Goal: Transaction & Acquisition: Purchase product/service

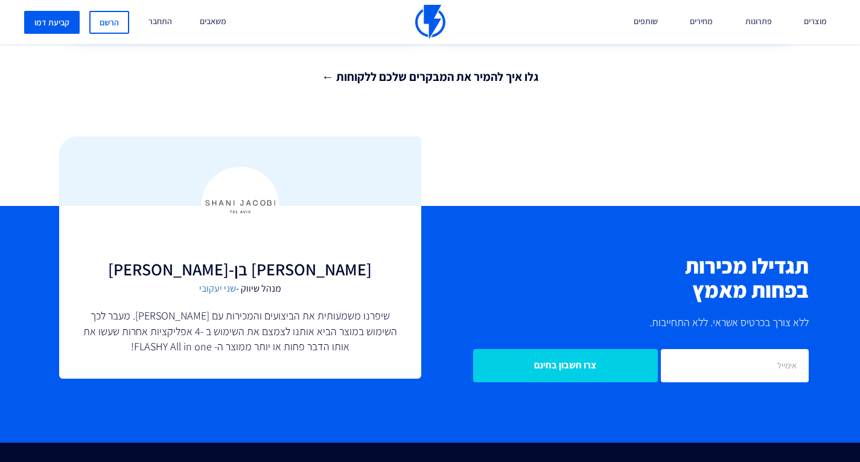
scroll to position [2654, 0]
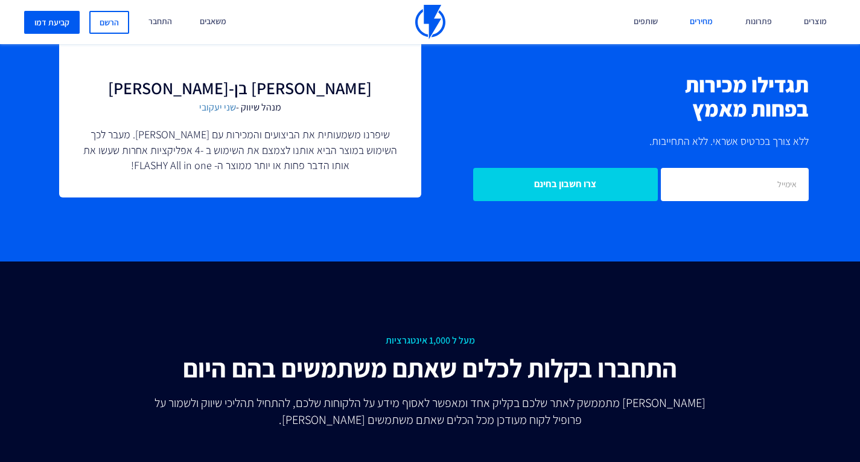
click at [711, 23] on link "מחירים" at bounding box center [700, 22] width 41 height 44
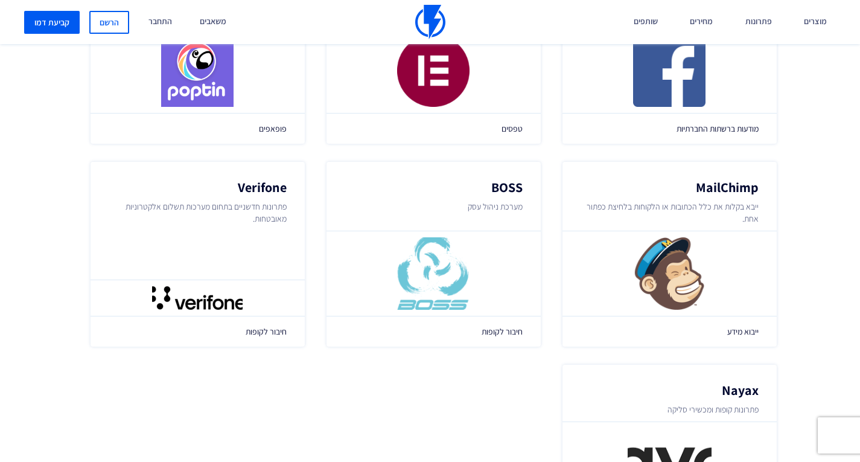
scroll to position [1448, 0]
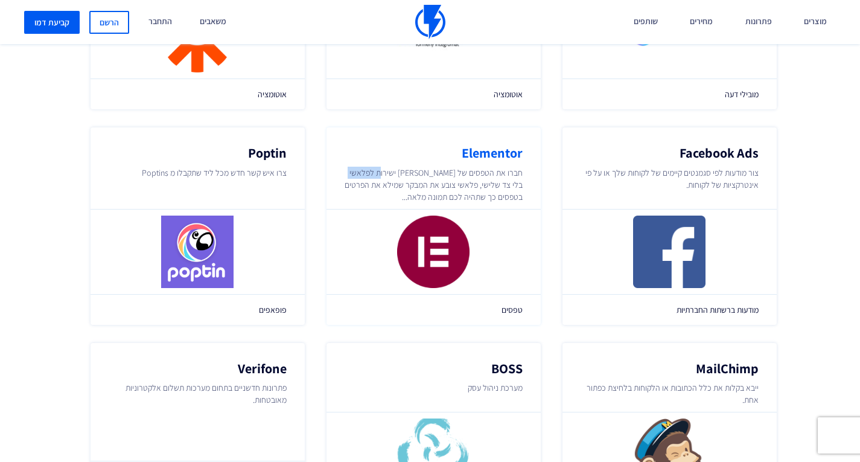
drag, startPoint x: 390, startPoint y: 157, endPoint x: 351, endPoint y: 160, distance: 39.4
click at [351, 167] on p "חברו את הטפסים של אלמנטור ישירות לפלאשי בלי צד שלישי, פלאשי צובע את המבקר שמילא…" at bounding box center [433, 185] width 179 height 36
click at [531, 186] on div "Elementor חברו את הטפסים של אלמנטור ישירות לפלאשי בלי צד שלישי, פלאשי צובע את ה…" at bounding box center [433, 225] width 215 height 197
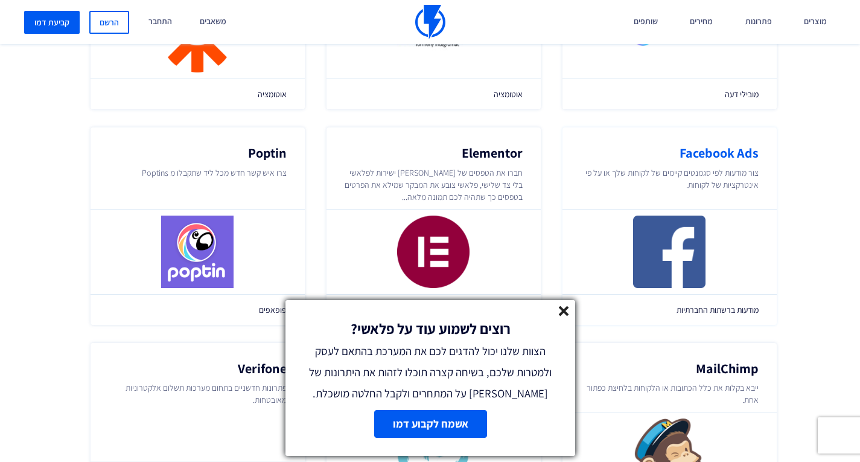
drag, startPoint x: 562, startPoint y: 307, endPoint x: 587, endPoint y: 258, distance: 55.3
click at [562, 306] on line at bounding box center [563, 310] width 8 height 8
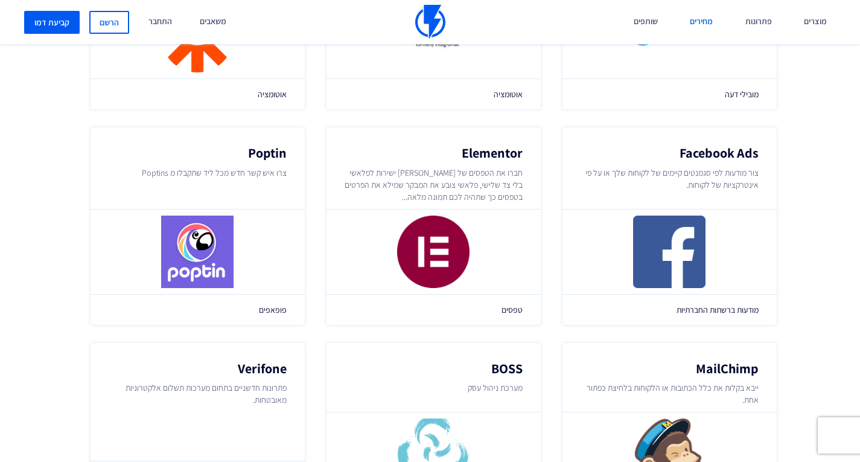
click at [703, 30] on link "מחירים" at bounding box center [700, 22] width 41 height 44
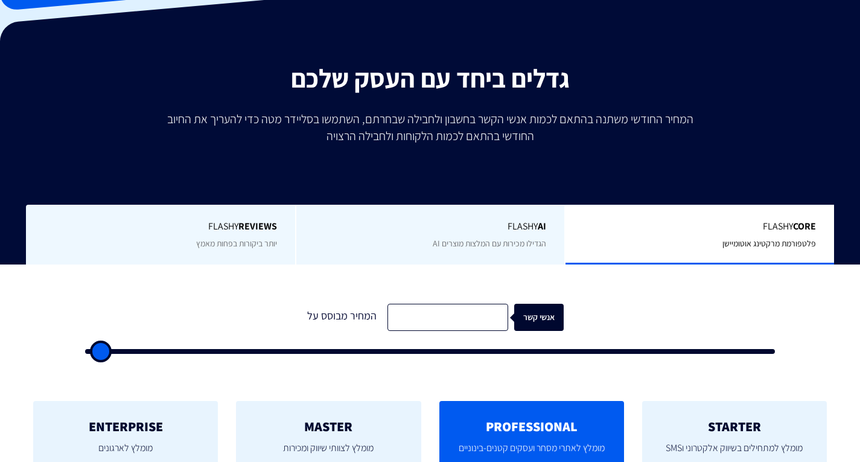
type input "500"
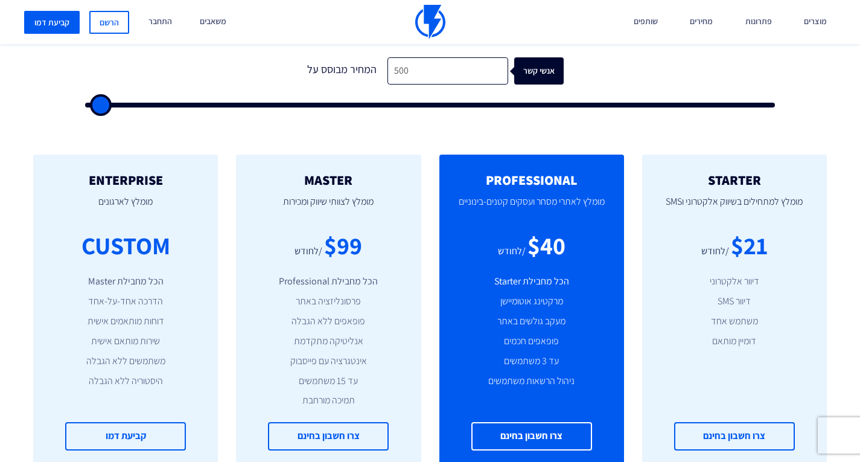
scroll to position [422, 0]
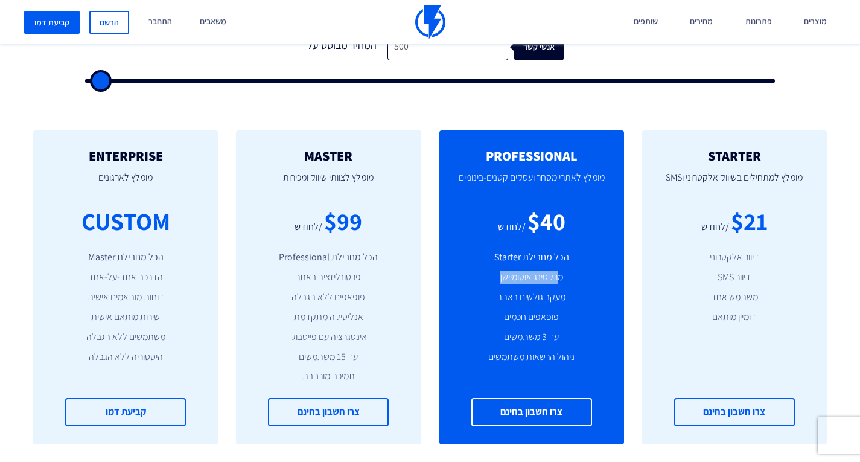
drag, startPoint x: 557, startPoint y: 279, endPoint x: 475, endPoint y: 273, distance: 81.7
click at [475, 273] on li "מרקטינג אוטומיישן" at bounding box center [531, 277] width 148 height 14
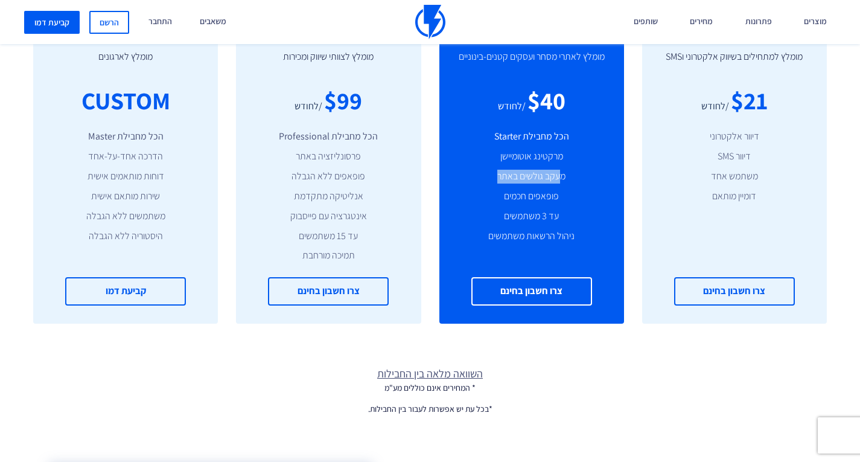
drag, startPoint x: 558, startPoint y: 174, endPoint x: 457, endPoint y: 173, distance: 101.4
click at [458, 173] on li "מעקב גולשים באתר" at bounding box center [531, 177] width 148 height 14
drag, startPoint x: 541, startPoint y: 198, endPoint x: 501, endPoint y: 198, distance: 39.8
click at [501, 198] on li "פופאפים חכמים" at bounding box center [531, 196] width 148 height 14
drag, startPoint x: 513, startPoint y: 223, endPoint x: 592, endPoint y: 225, distance: 79.7
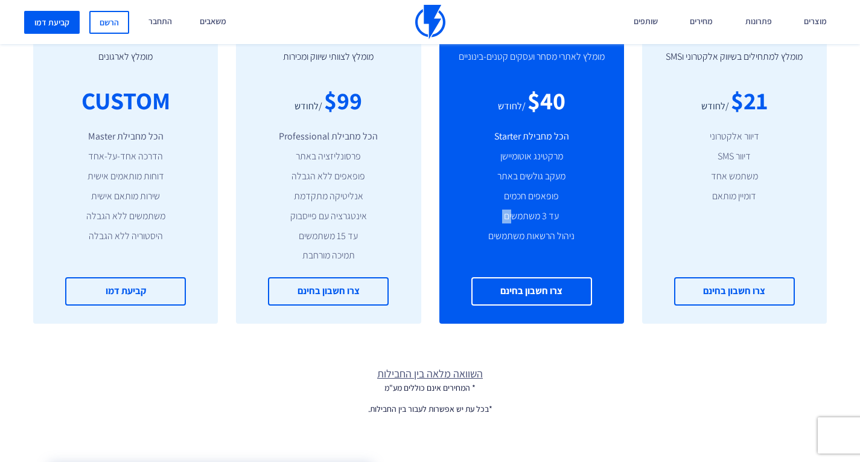
click at [588, 225] on ul "הכל מחבילת Starter מרקטינג אוטומיישן מעקב גולשים באתר פופאפים חכמים עד 3 משתמשי…" at bounding box center [531, 186] width 148 height 113
click at [573, 240] on li "ניהול הרשאות משתמשים" at bounding box center [531, 236] width 148 height 14
click at [573, 241] on li "ניהול הרשאות משתמשים" at bounding box center [531, 236] width 148 height 14
click at [543, 239] on li "ניהול הרשאות משתמשים" at bounding box center [531, 236] width 148 height 14
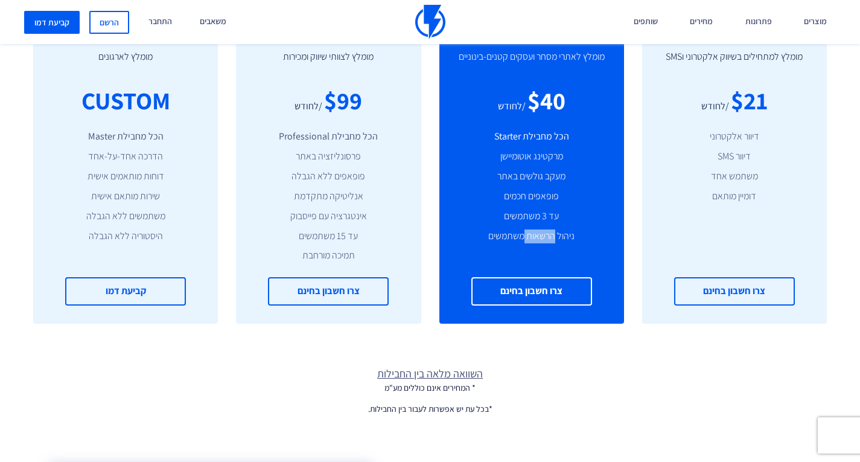
click at [543, 239] on li "ניהול הרשאות משתמשים" at bounding box center [531, 236] width 148 height 14
click at [544, 238] on li "ניהול הרשאות משתמשים" at bounding box center [531, 236] width 148 height 14
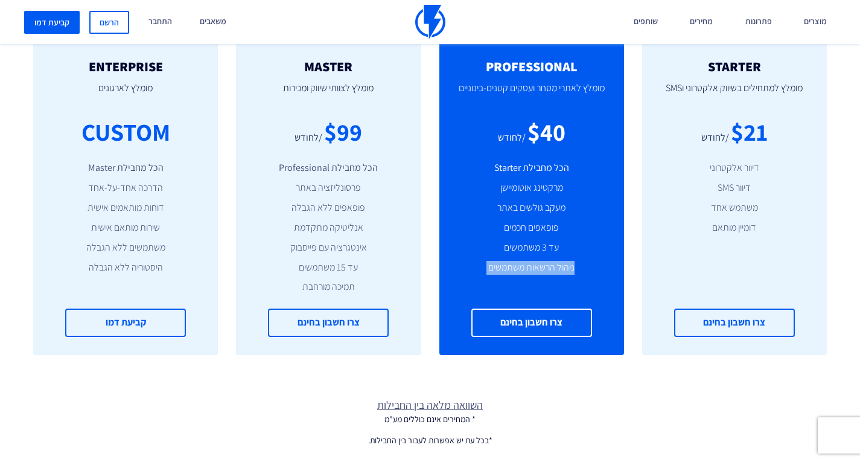
scroll to position [483, 0]
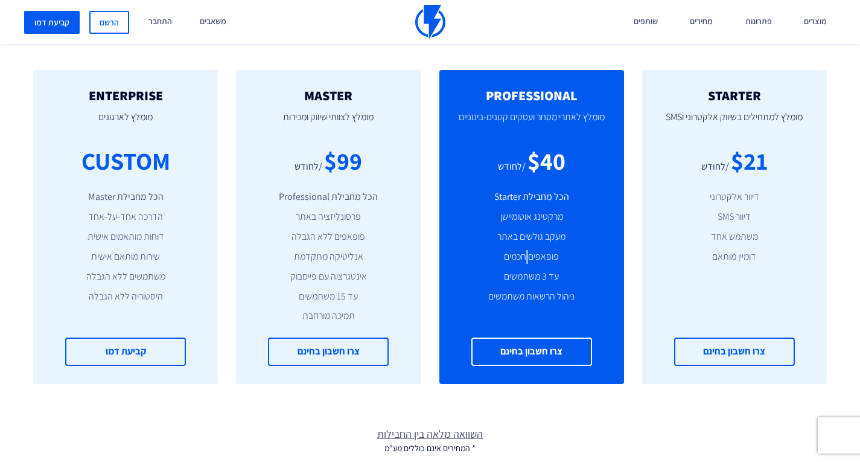
click at [529, 250] on li "פופאפים חכמים" at bounding box center [531, 257] width 148 height 14
drag, startPoint x: 560, startPoint y: 190, endPoint x: 469, endPoint y: 203, distance: 92.1
click at [469, 203] on div "PROFESSIONAL מומלץ לאתרי מסחר ועסקים קטנים-בינוניים $40 /לחודש הכל מחבילת Start…" at bounding box center [531, 227] width 185 height 314
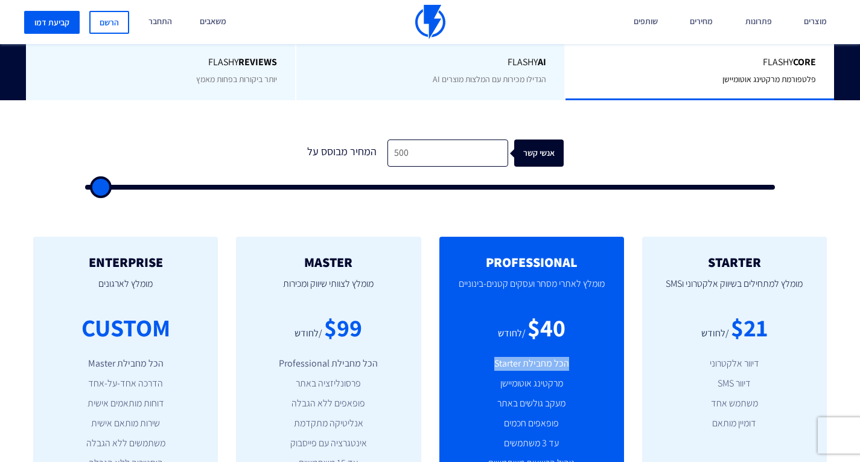
scroll to position [241, 0]
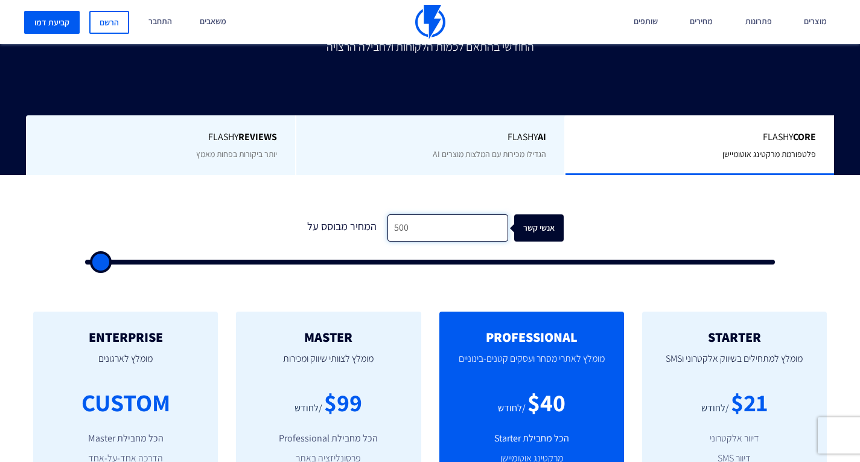
click at [417, 227] on input "500" at bounding box center [447, 227] width 121 height 27
type input "2"
type input "500"
type input "20"
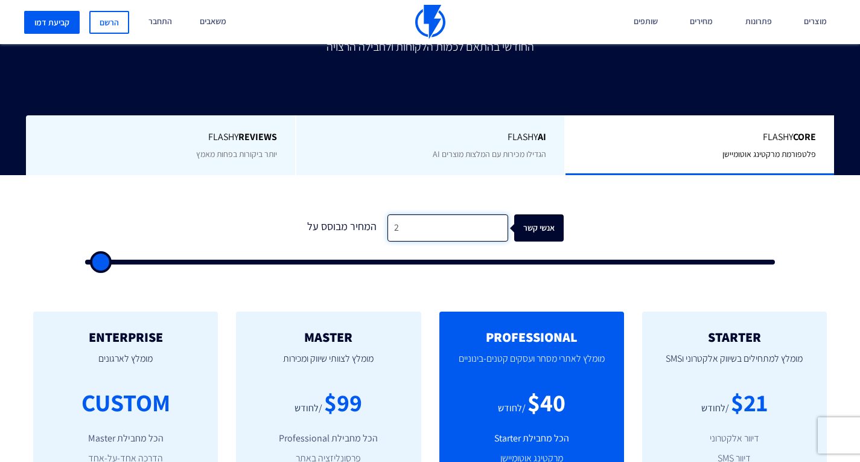
type input "500"
type input "200"
type input "500"
type input "2,000"
type input "2000"
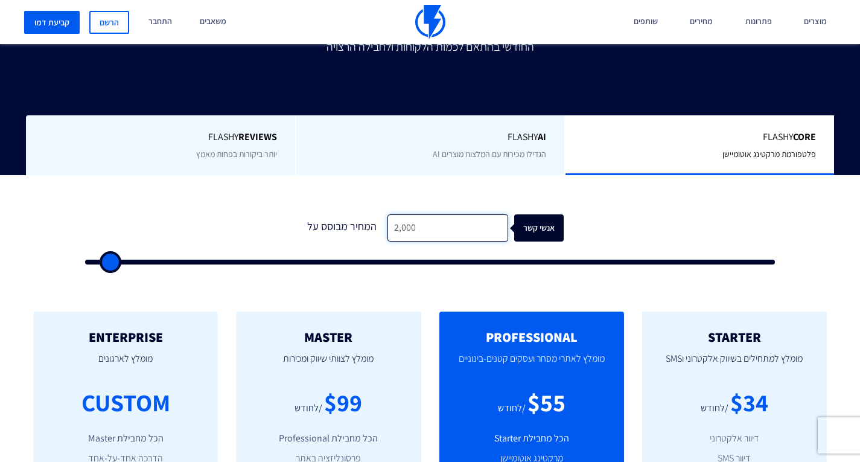
type input "2,000"
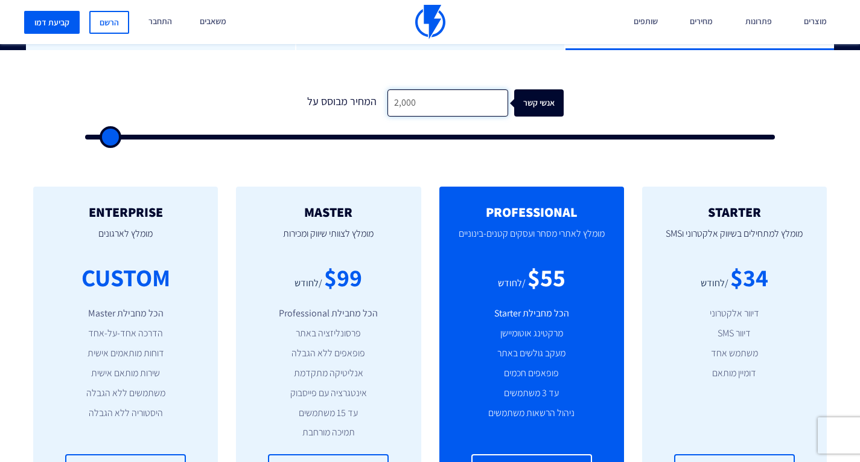
scroll to position [422, 0]
